Goal: Transaction & Acquisition: Book appointment/travel/reservation

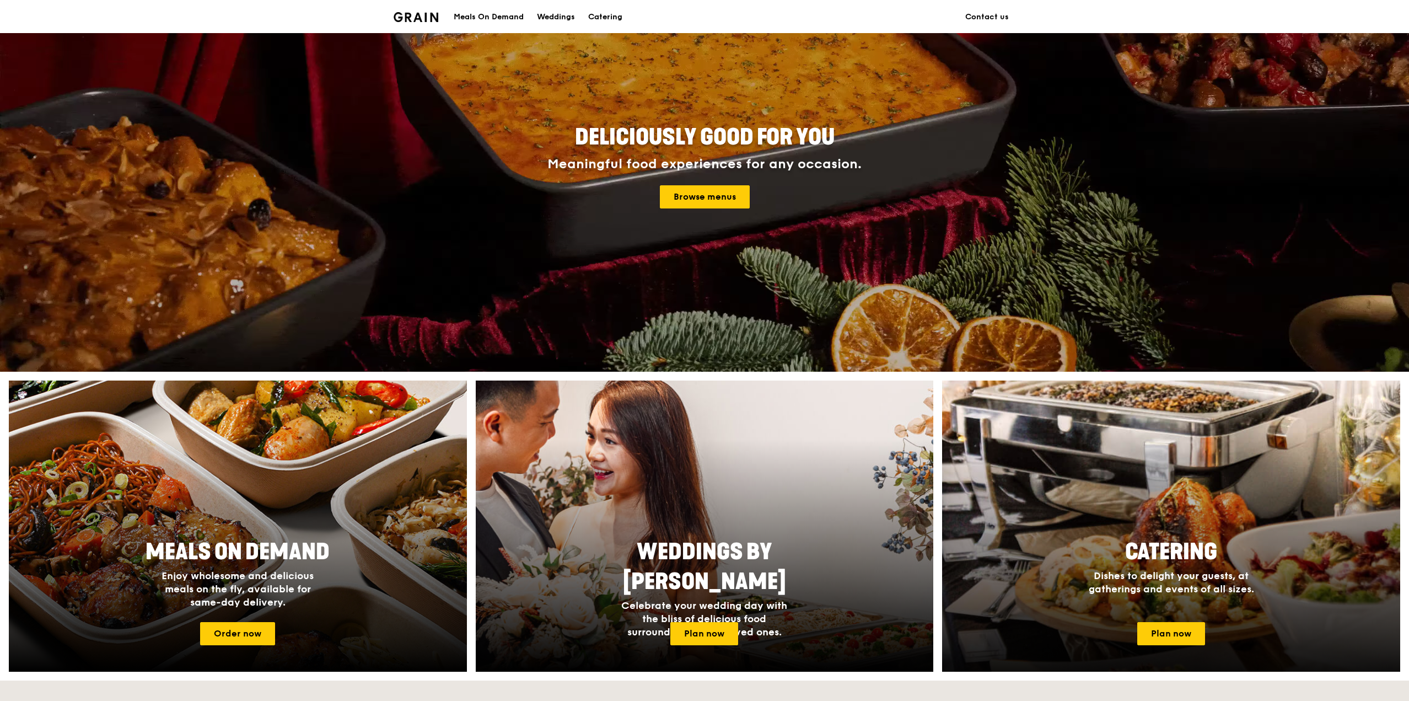
scroll to position [165, 0]
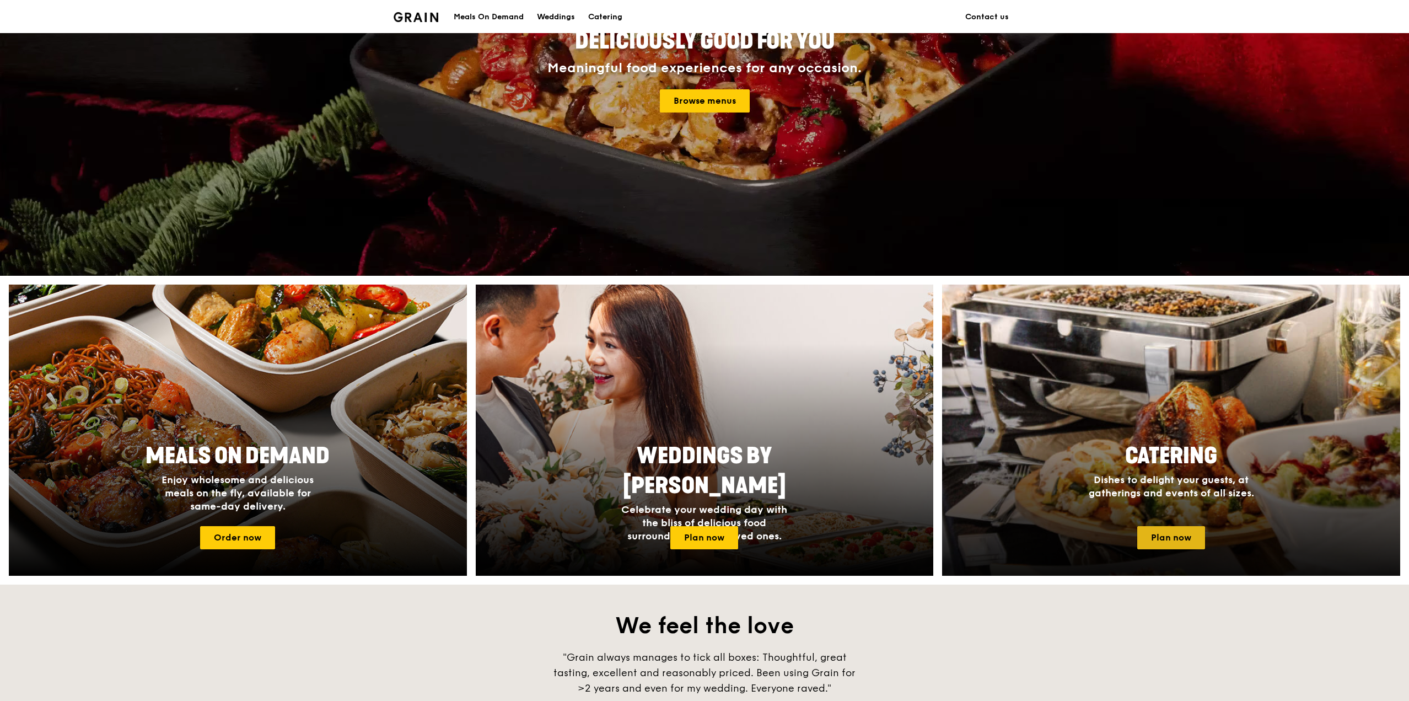
click at [1174, 542] on link "Plan now" at bounding box center [1171, 537] width 68 height 23
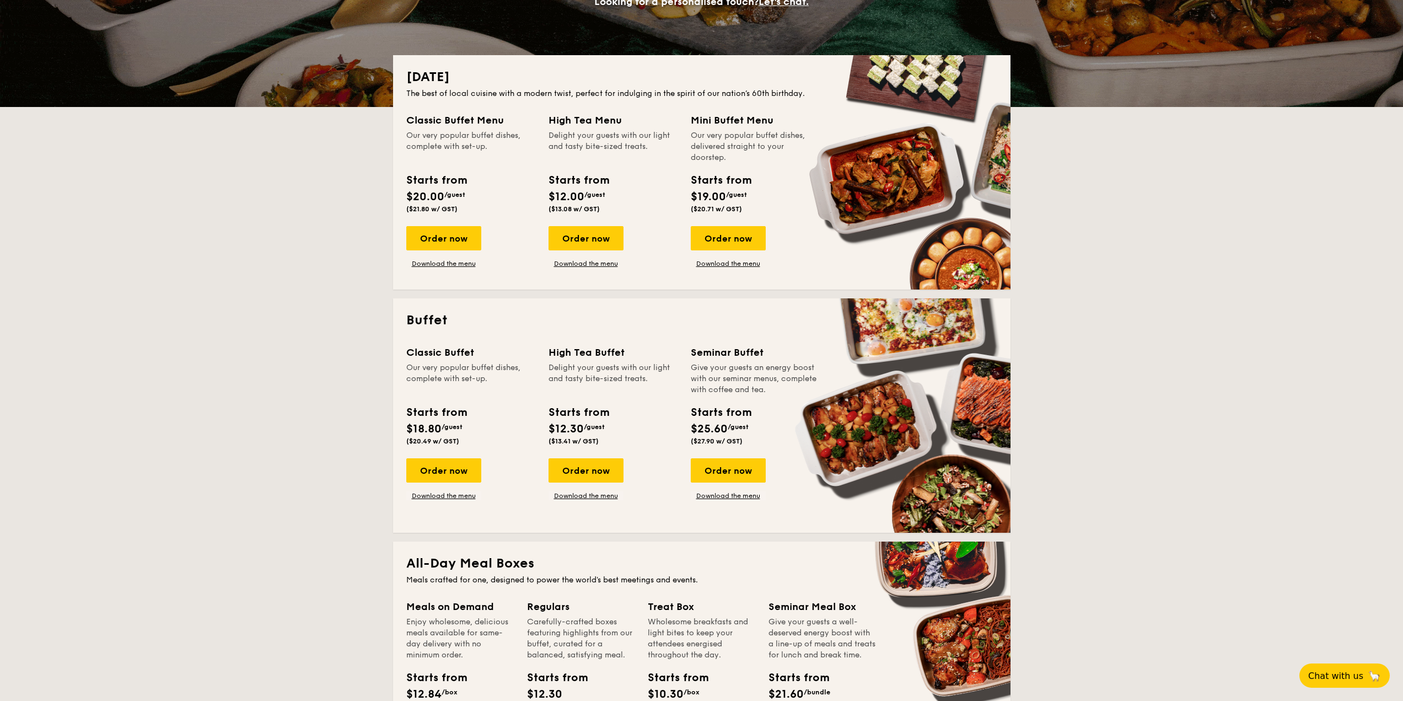
scroll to position [221, 0]
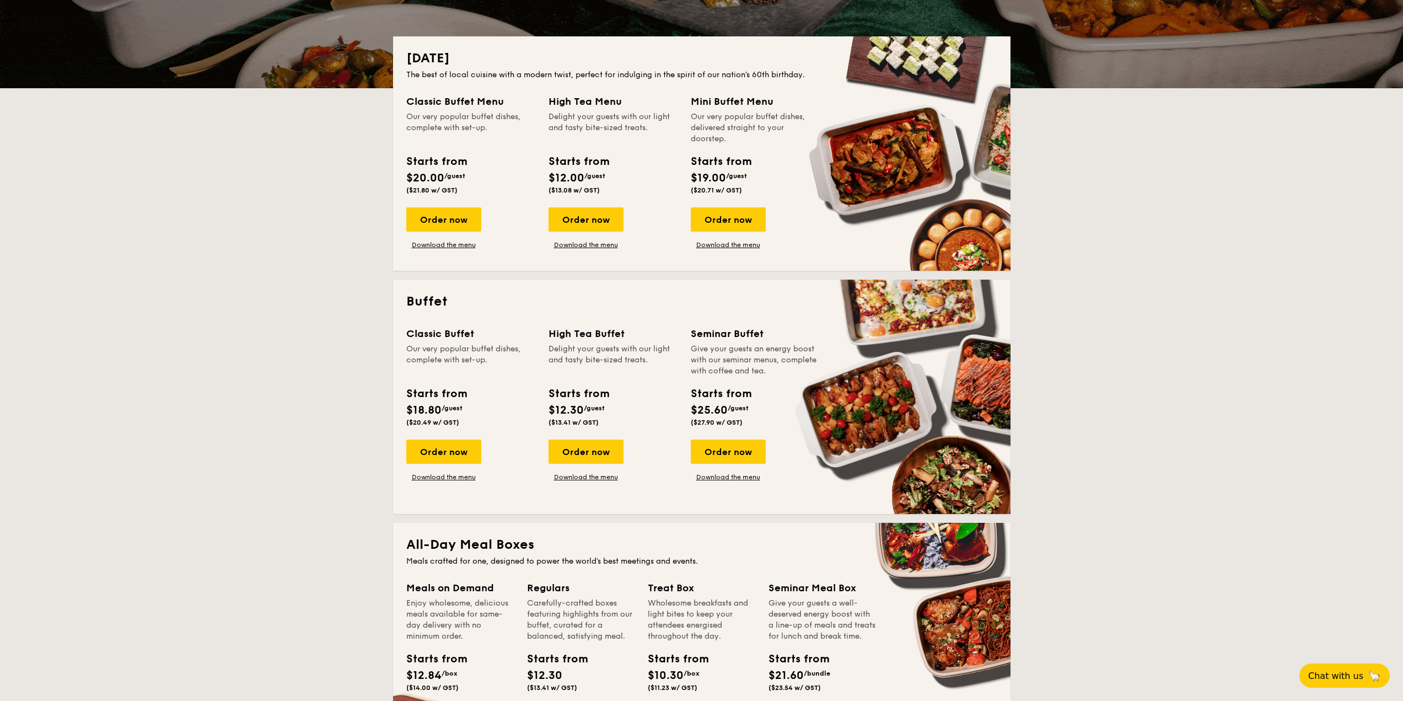
drag, startPoint x: 456, startPoint y: 459, endPoint x: 513, endPoint y: 453, distance: 57.1
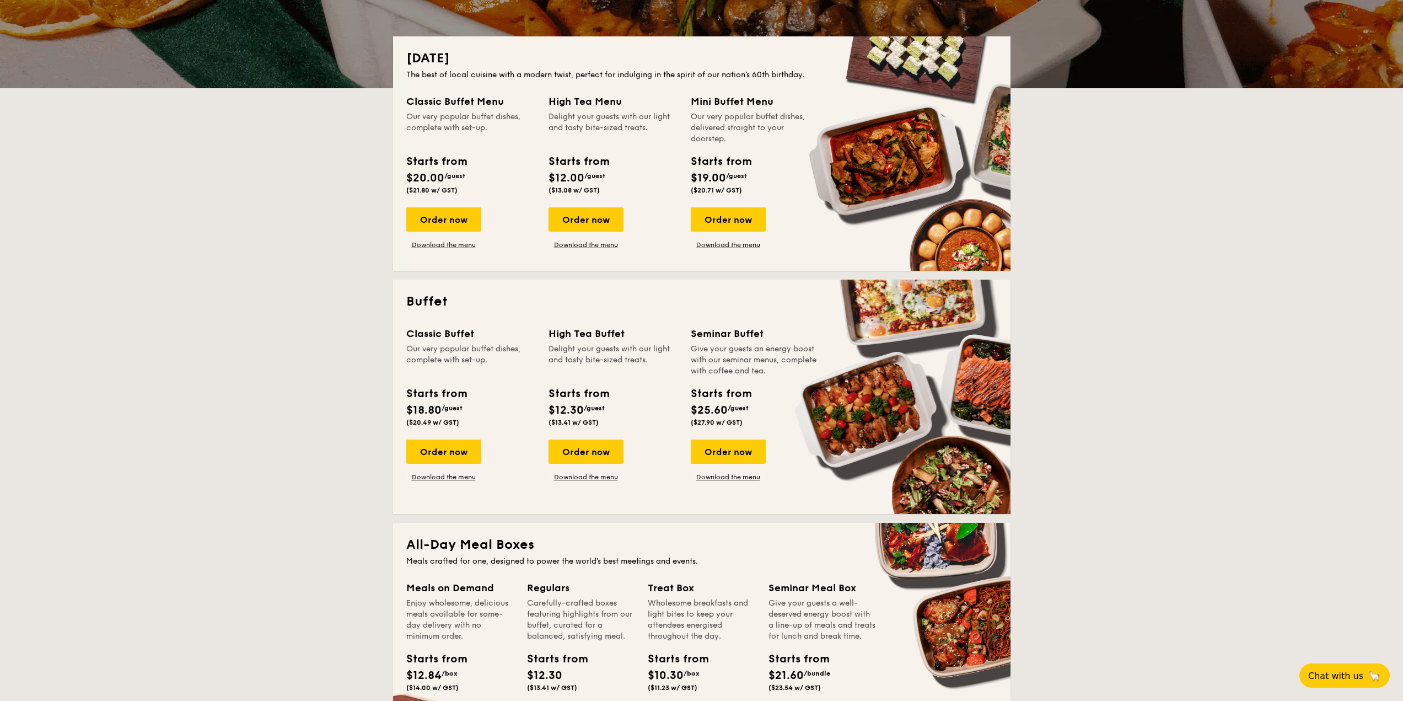
click at [456, 459] on div "Order now" at bounding box center [443, 451] width 75 height 24
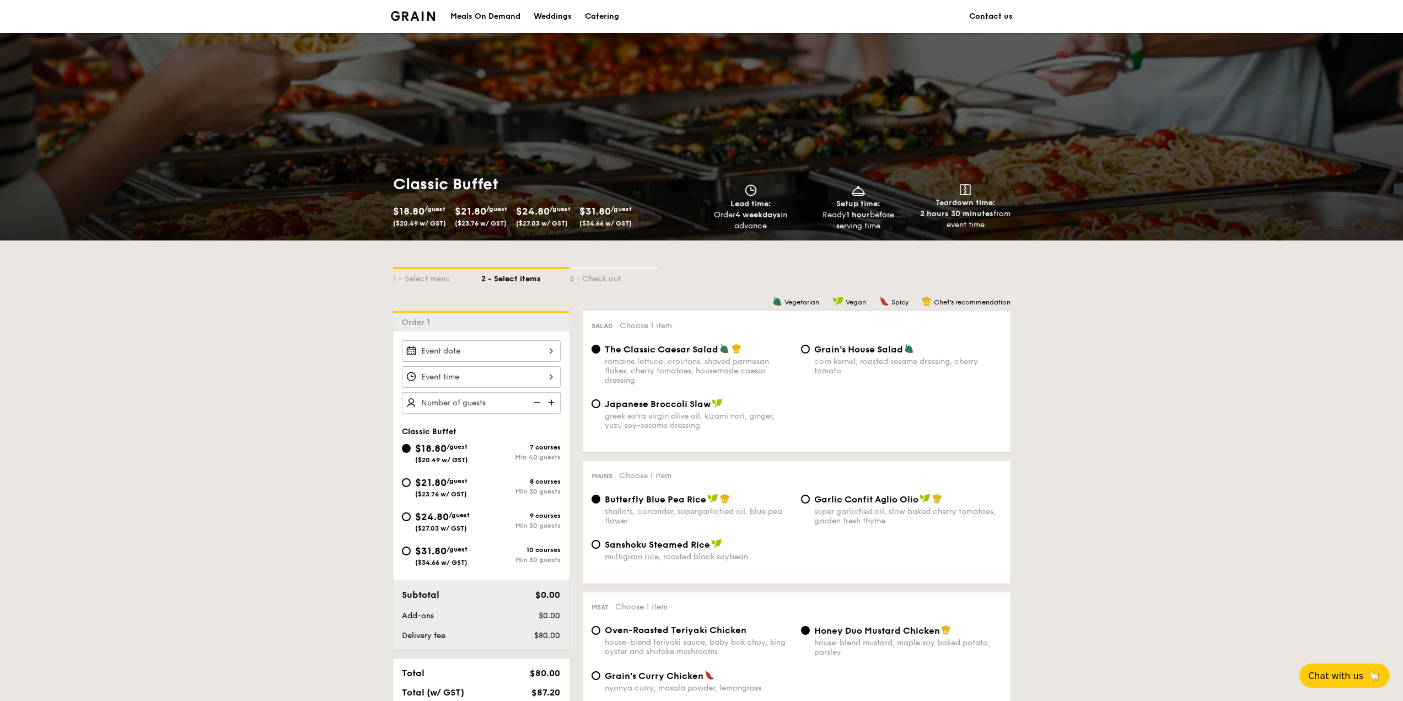
click at [504, 352] on div at bounding box center [481, 351] width 159 height 22
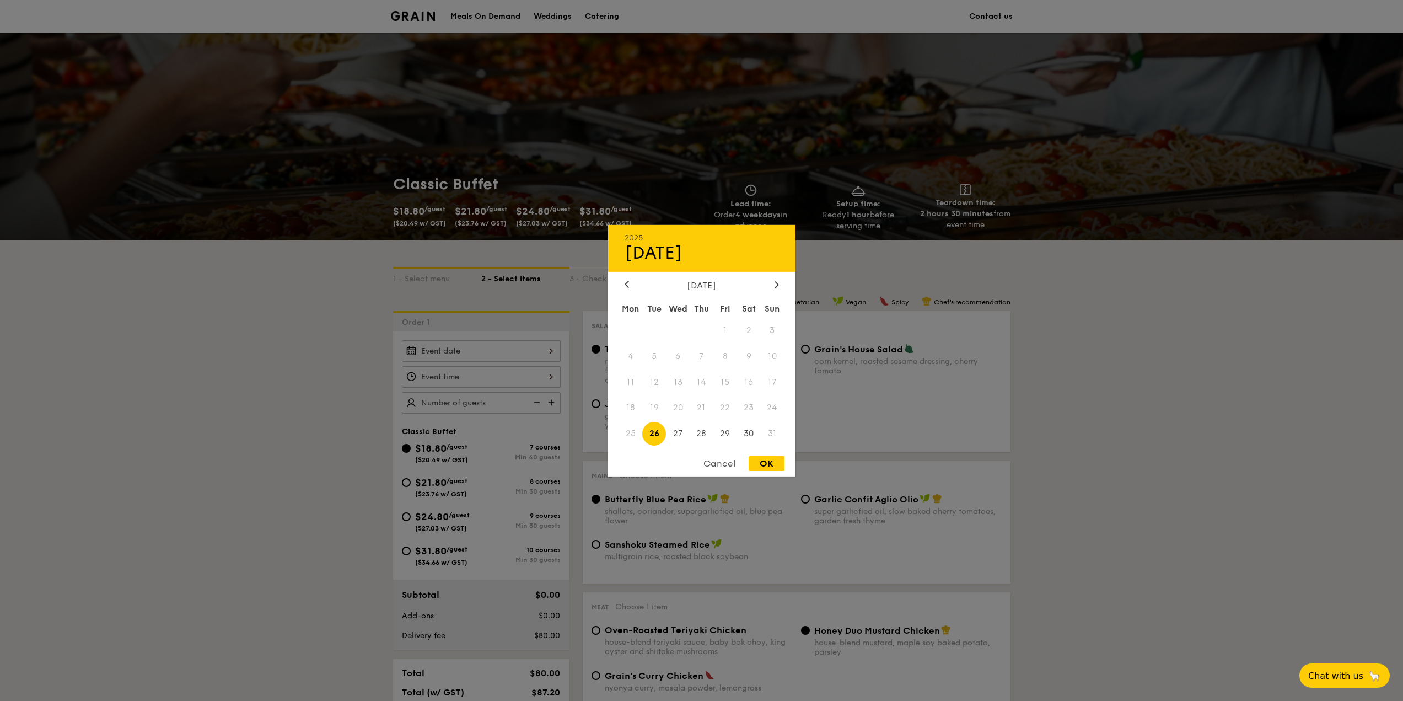
click at [655, 433] on span "26" at bounding box center [654, 434] width 24 height 24
click at [767, 466] on div "OK" at bounding box center [767, 463] width 36 height 15
type input "Aug 26, 2025"
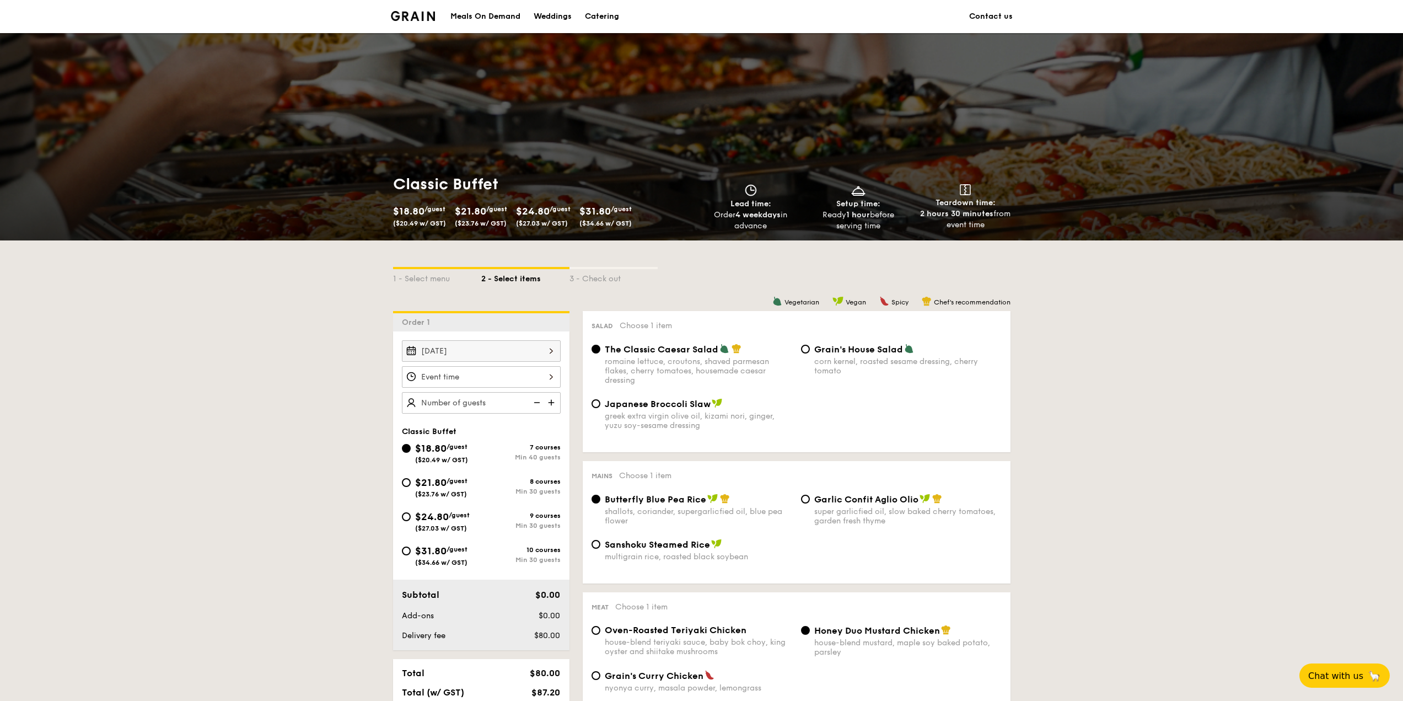
click at [495, 384] on div at bounding box center [481, 377] width 159 height 22
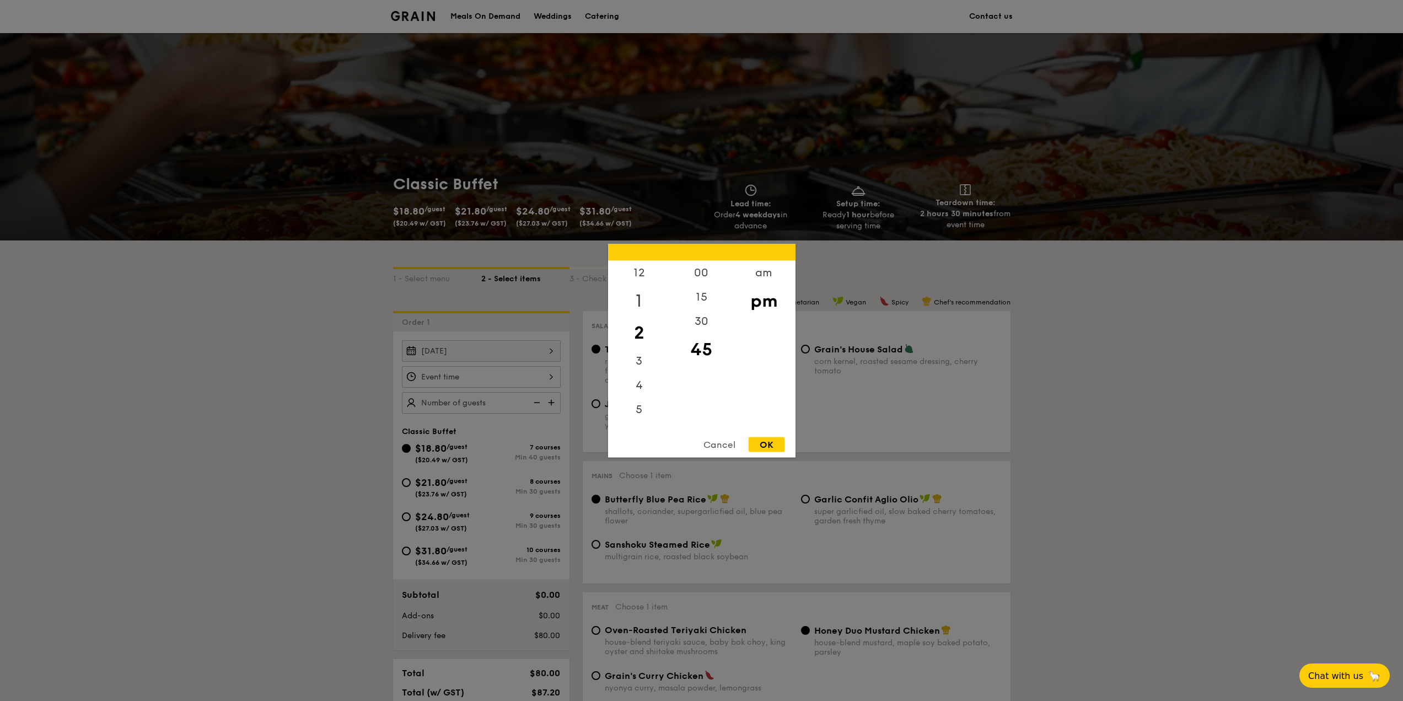
click at [638, 297] on div "1" at bounding box center [639, 300] width 62 height 32
click at [765, 297] on div "pm" at bounding box center [764, 300] width 62 height 32
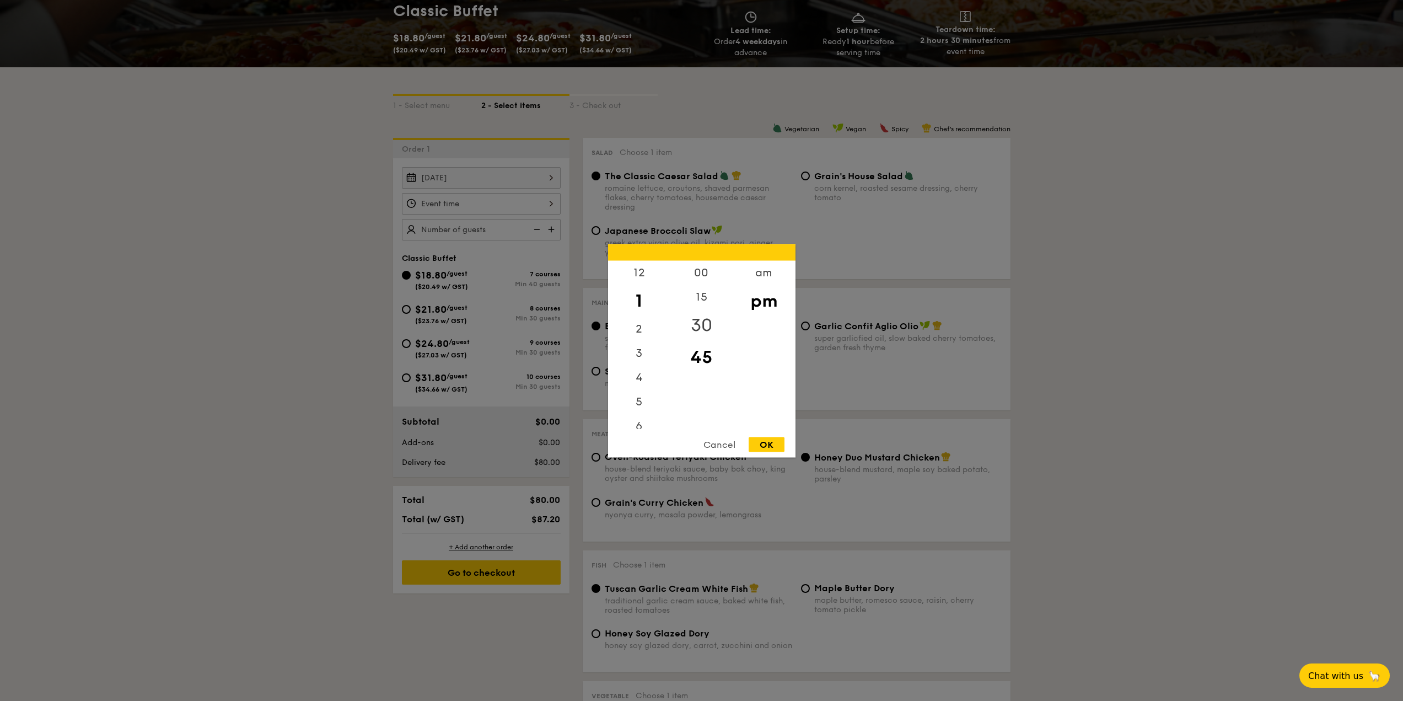
scroll to position [276, 0]
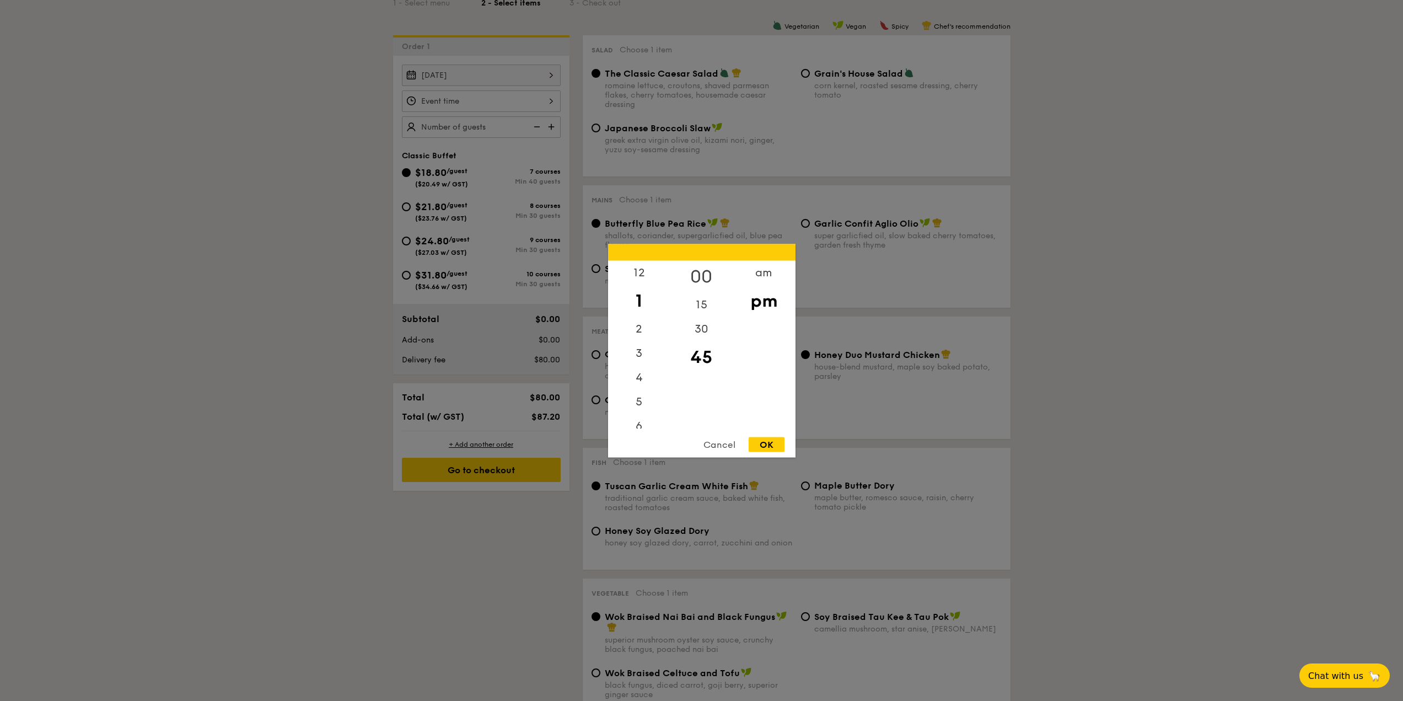
click at [703, 273] on div "00" at bounding box center [701, 276] width 62 height 32
drag, startPoint x: 775, startPoint y: 448, endPoint x: 689, endPoint y: 432, distance: 86.9
click at [775, 447] on div "OK" at bounding box center [767, 444] width 36 height 15
type input "1:00PM"
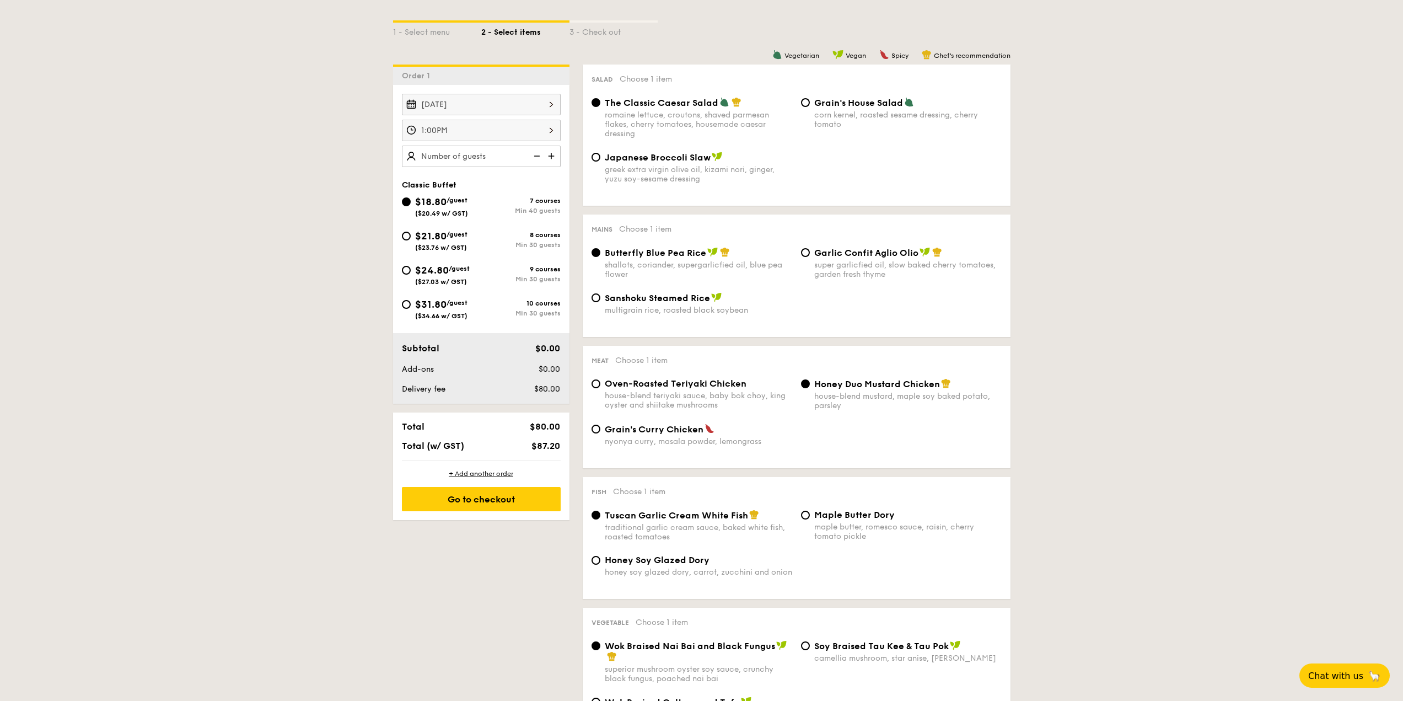
scroll to position [221, 0]
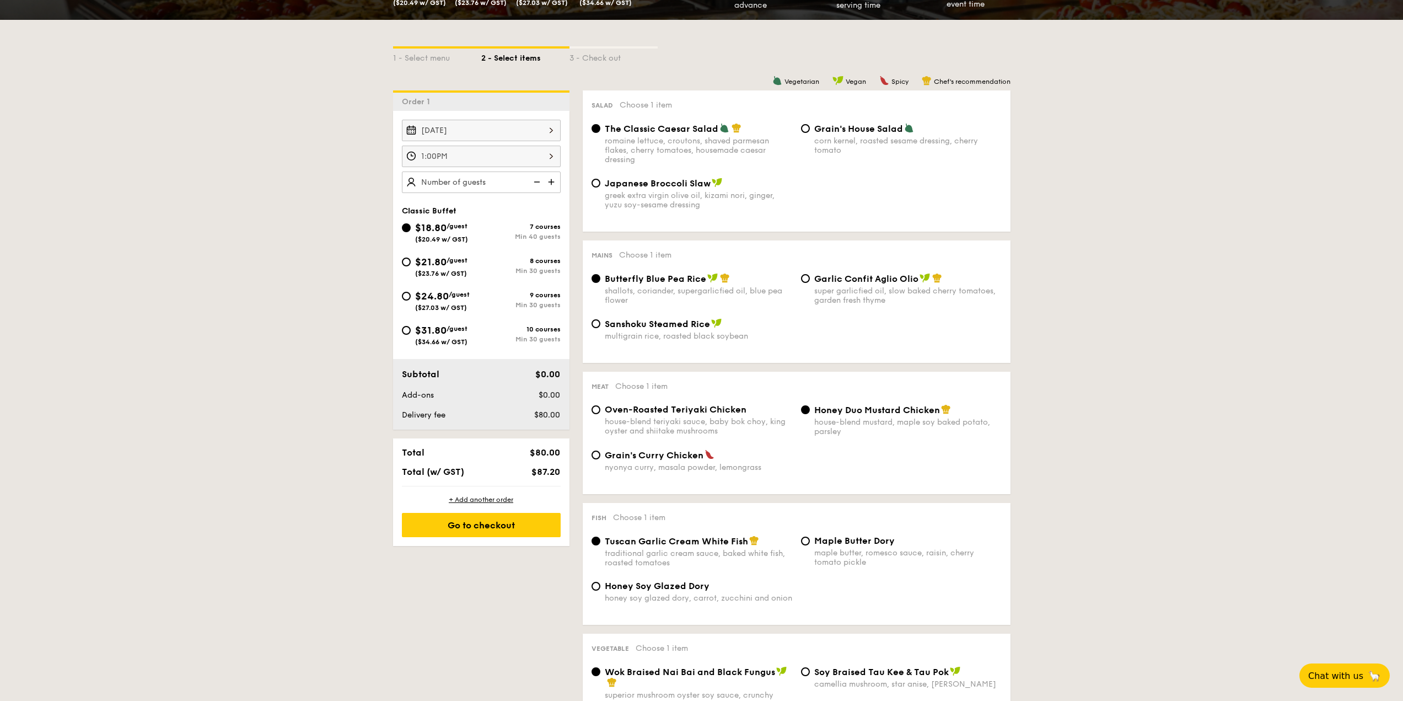
drag, startPoint x: 436, startPoint y: 299, endPoint x: 498, endPoint y: 333, distance: 70.8
click at [436, 299] on span "$24.80" at bounding box center [432, 296] width 34 height 12
click at [411, 299] on input "$24.80 /guest ($27.03 w/ GST) 9 courses Min 30 guests" at bounding box center [406, 296] width 9 height 9
radio input "true"
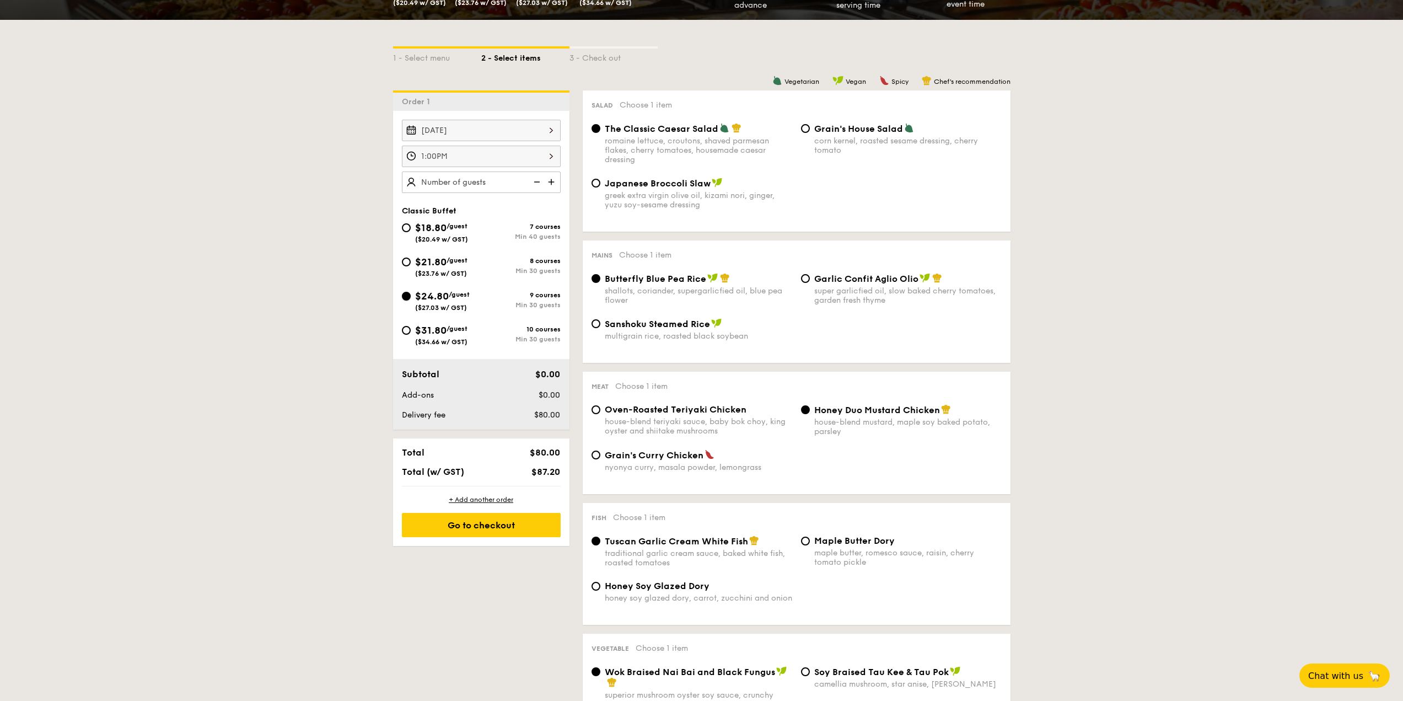
radio input "true"
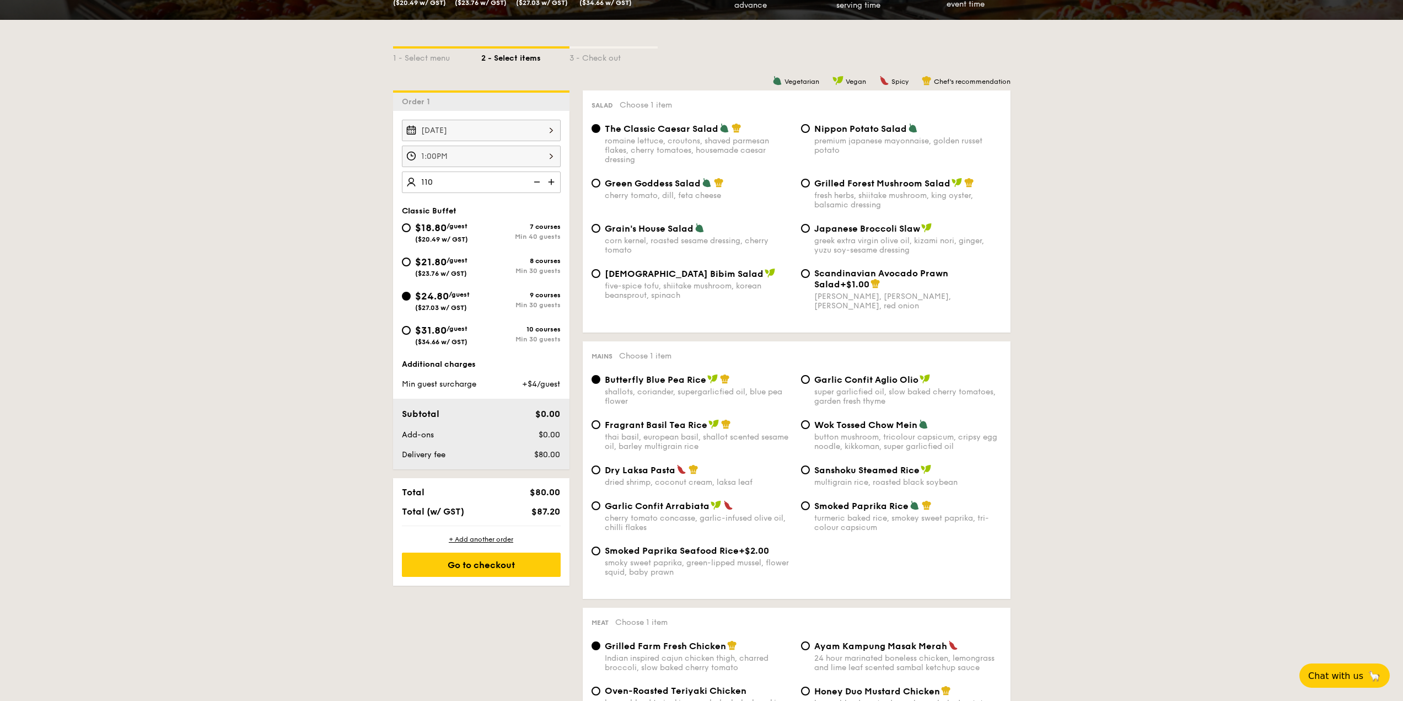
type input "110 guests"
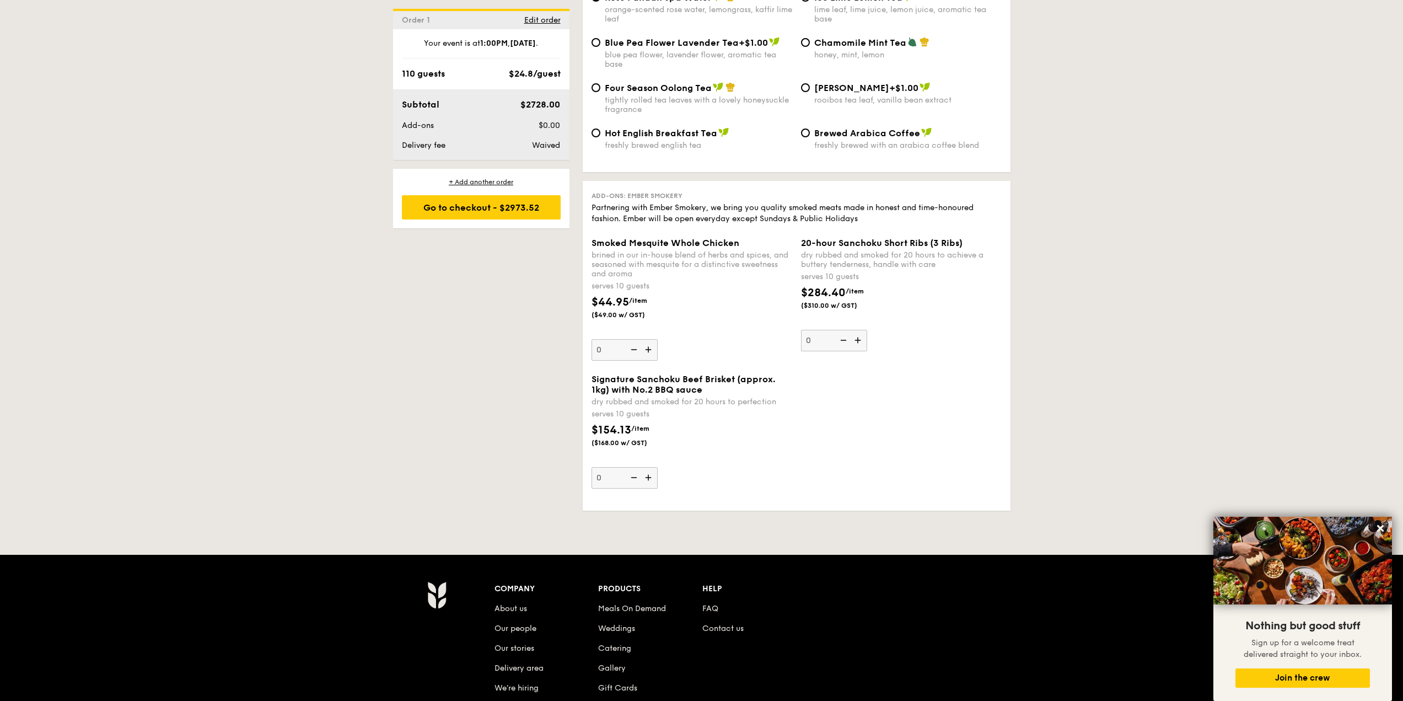
scroll to position [2303, 0]
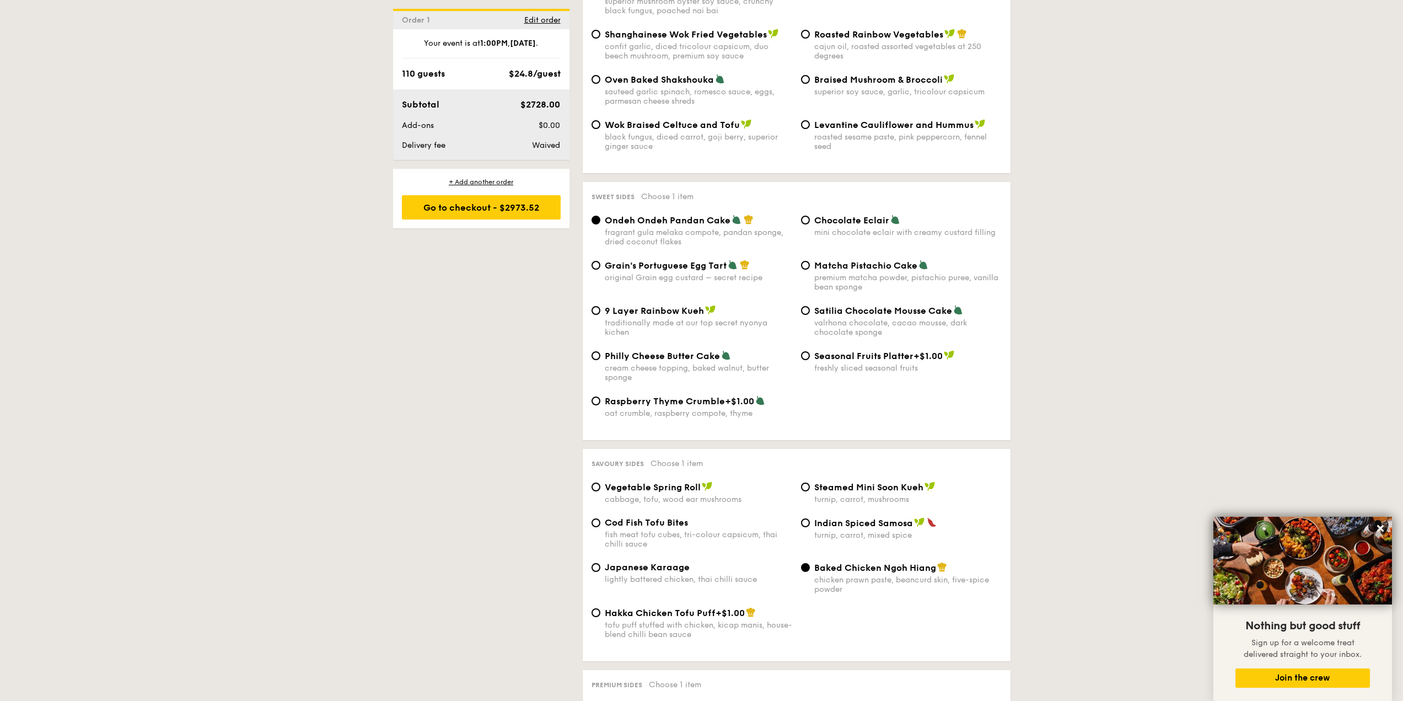
click at [391, 353] on div "1 - Select menu 2 - Select items 3 - Check out Order 1 Aug 26, 2025 1:00PM 110 …" at bounding box center [701, 108] width 635 height 2688
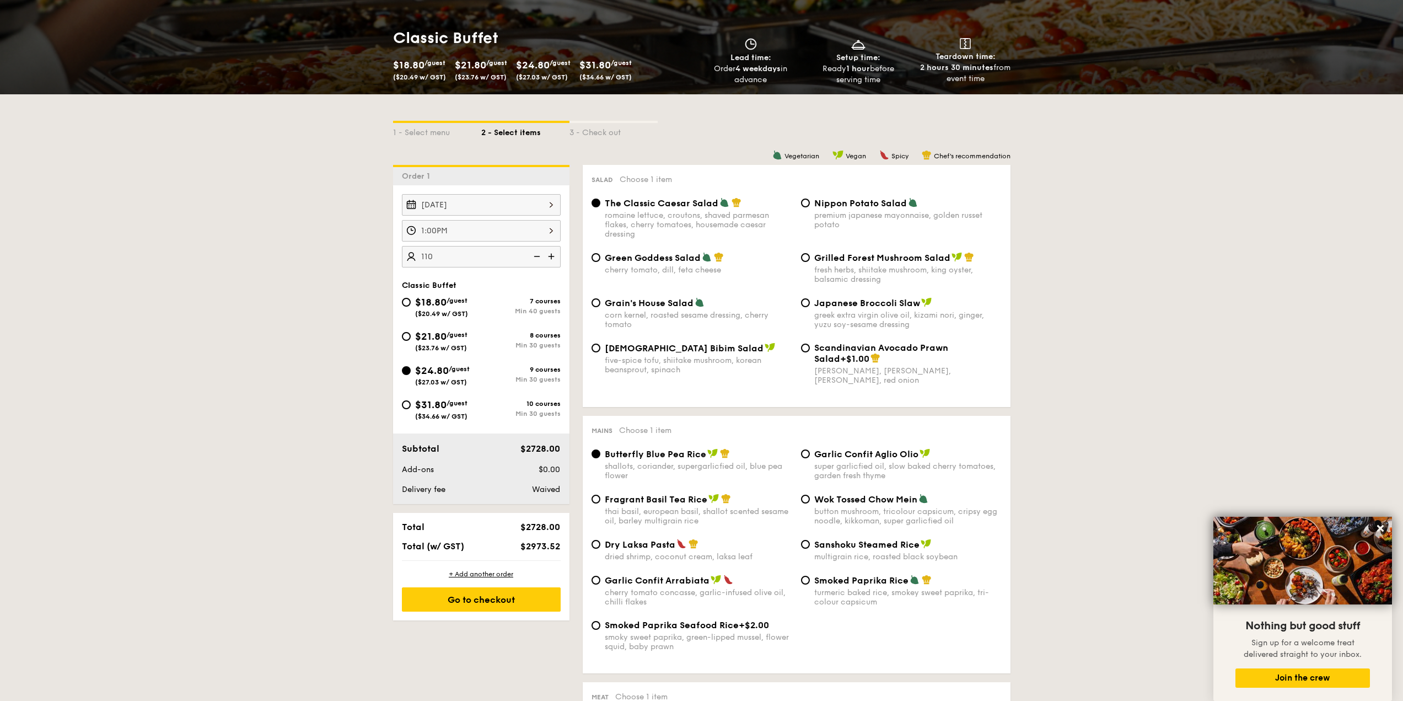
scroll to position [0, 0]
